Goal: Transaction & Acquisition: Download file/media

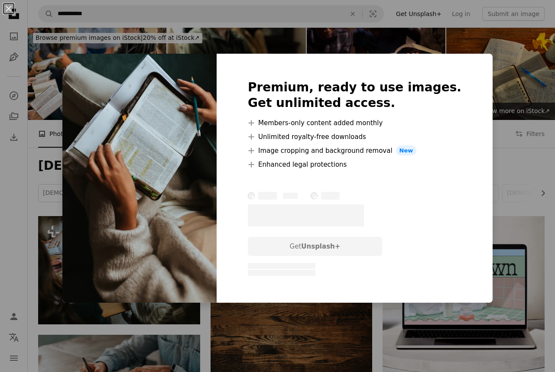
scroll to position [506, 0]
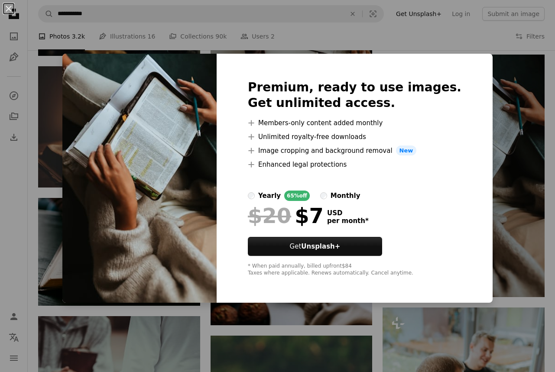
click at [512, 112] on div "An X shape Premium, ready to use images. Get unlimited access. A plus sign Memb…" at bounding box center [277, 186] width 555 height 372
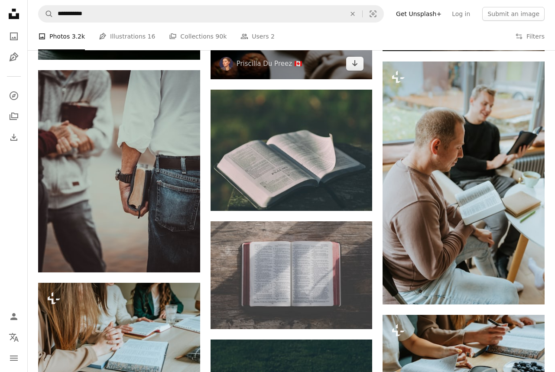
scroll to position [754, 0]
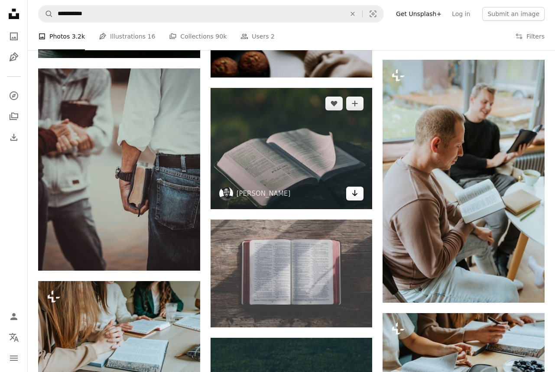
click at [355, 196] on icon "Arrow pointing down" at bounding box center [355, 193] width 7 height 10
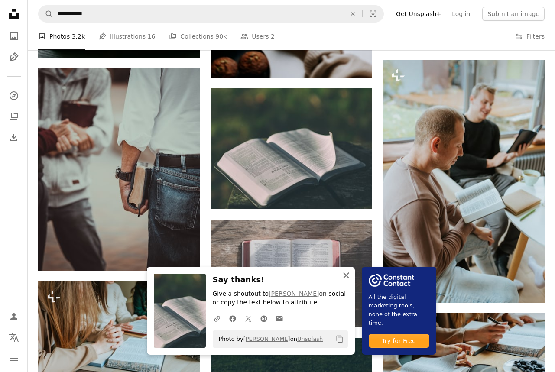
click at [346, 271] on button "An X shape Close" at bounding box center [346, 275] width 17 height 17
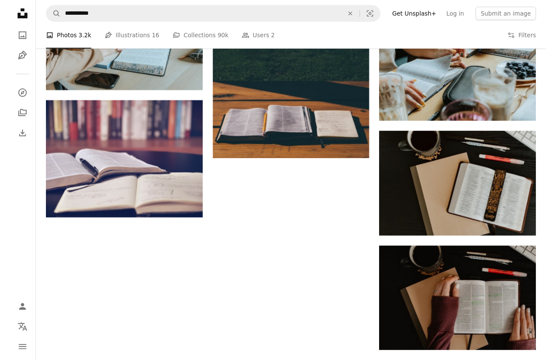
scroll to position [1050, 0]
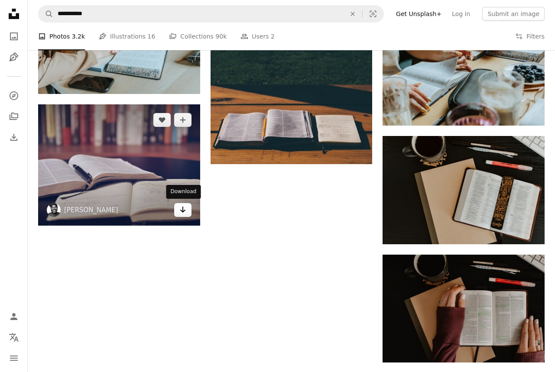
click at [183, 211] on icon "Arrow pointing down" at bounding box center [182, 210] width 7 height 10
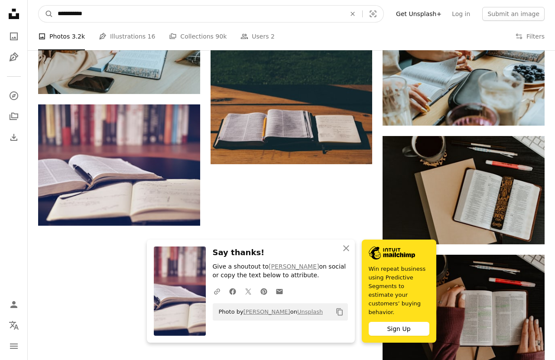
click at [228, 11] on input "**********" at bounding box center [198, 14] width 290 height 16
type input "*"
type input "*********"
click at [46, 14] on button "A magnifying glass" at bounding box center [46, 14] width 15 height 16
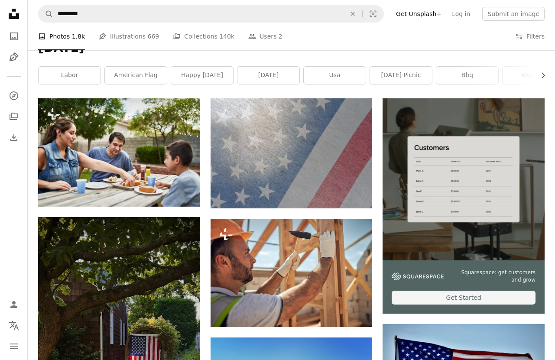
scroll to position [118, 0]
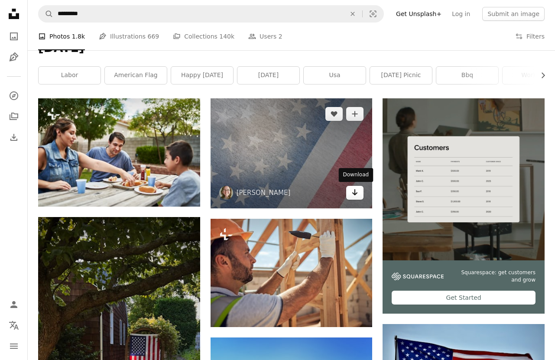
click at [357, 197] on link "Arrow pointing down" at bounding box center [354, 193] width 17 height 14
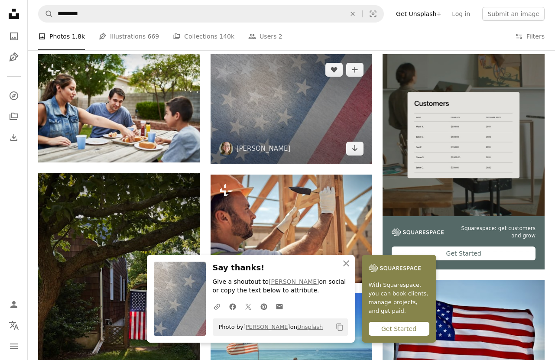
scroll to position [179, 0]
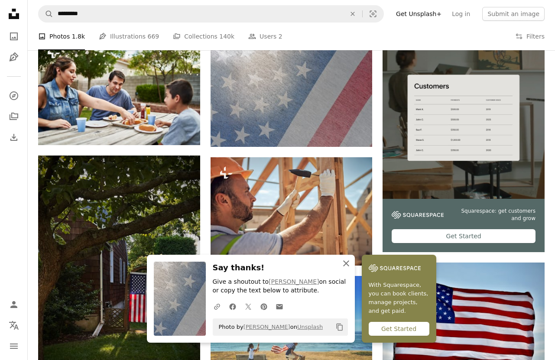
click at [348, 263] on icon "button" at bounding box center [346, 264] width 6 height 6
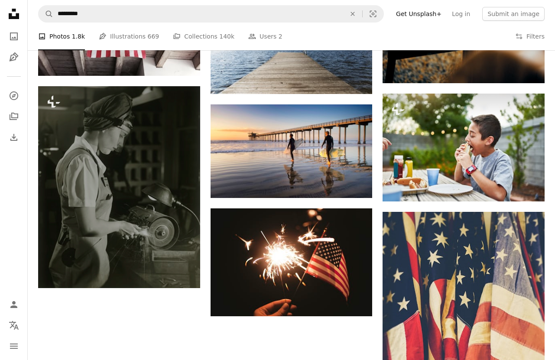
scroll to position [844, 0]
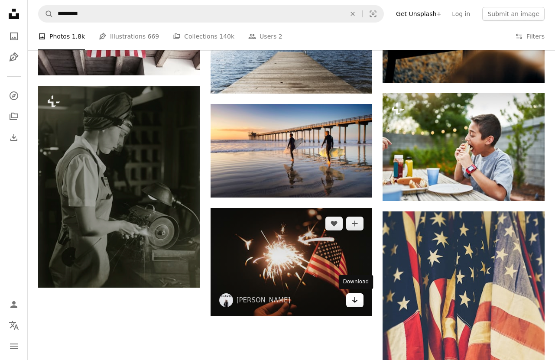
click at [356, 304] on link "Arrow pointing down" at bounding box center [354, 300] width 17 height 14
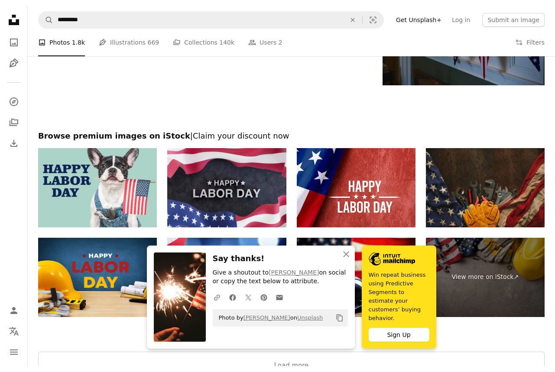
scroll to position [1351, 0]
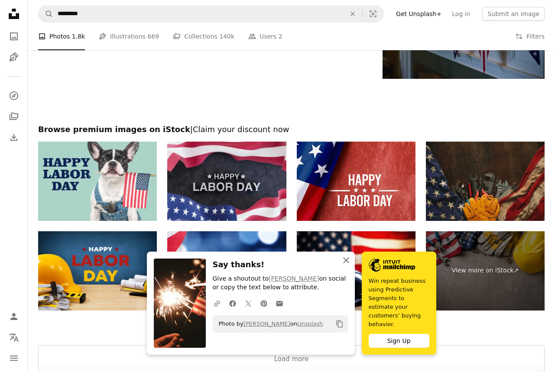
click at [348, 266] on icon "An X shape" at bounding box center [346, 260] width 10 height 10
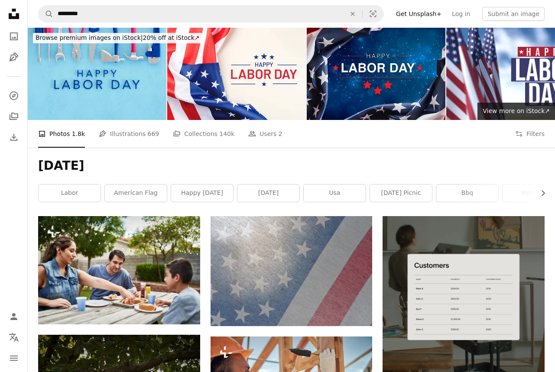
scroll to position [0, 0]
